Goal: Check status: Check status

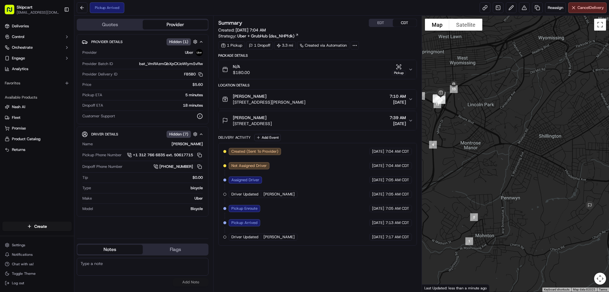
click at [78, 263] on textarea at bounding box center [143, 267] width 132 height 18
